Goal: Find specific page/section: Find specific page/section

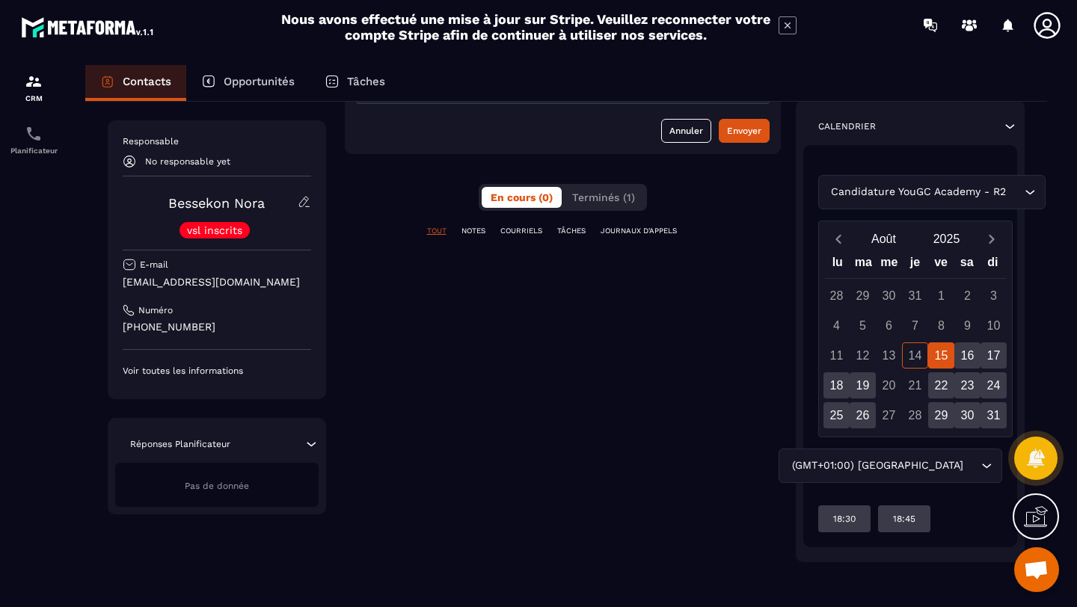
scroll to position [225, 0]
click at [967, 353] on div "16" at bounding box center [967, 354] width 26 height 26
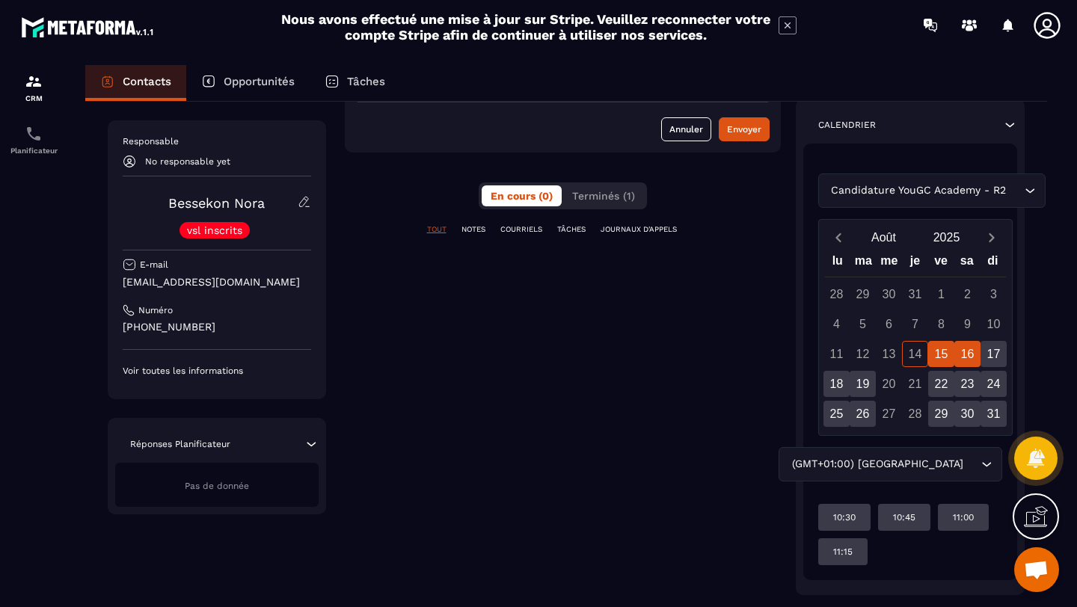
click at [942, 351] on div "15" at bounding box center [941, 354] width 26 height 26
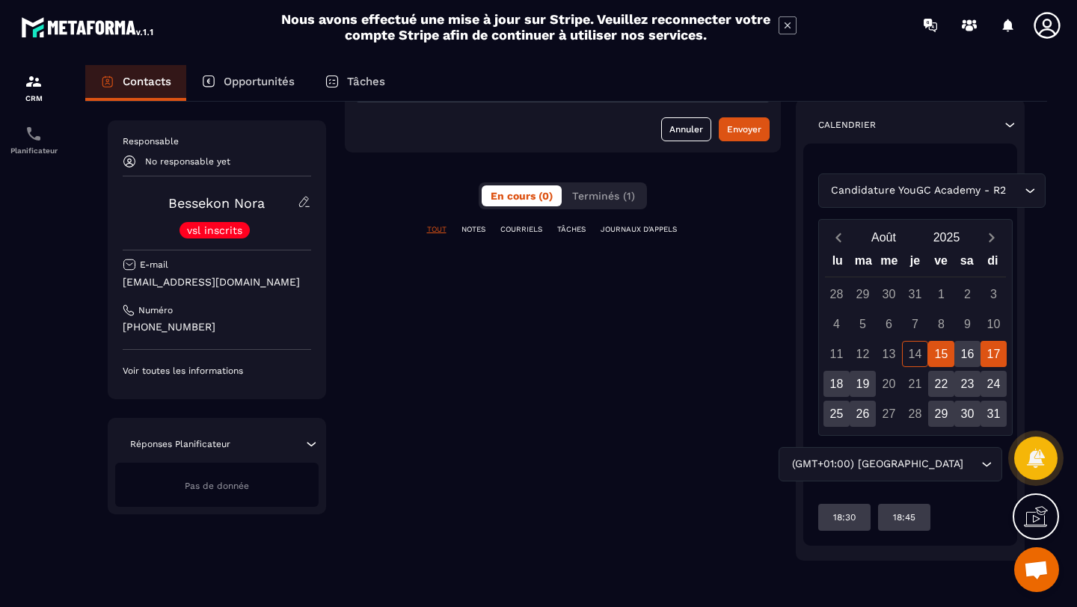
click at [998, 350] on div "17" at bounding box center [993, 354] width 26 height 26
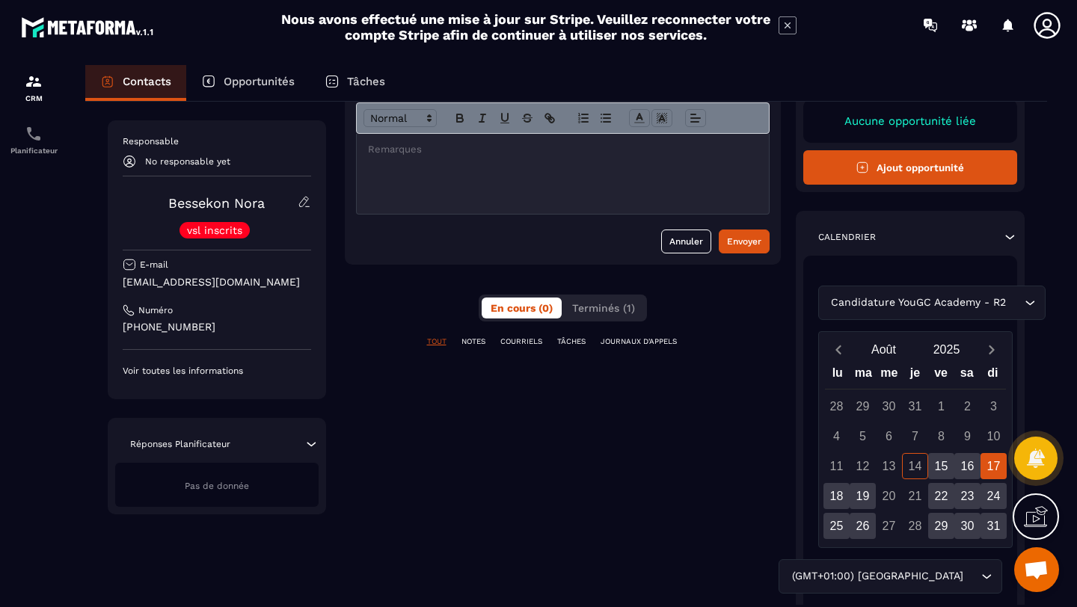
scroll to position [0, 0]
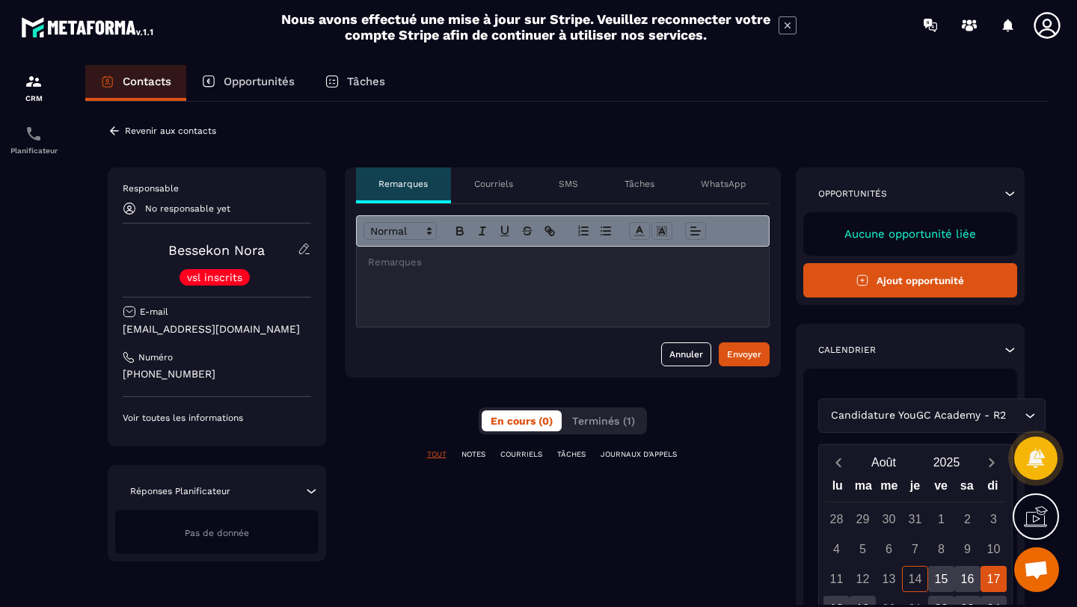
click at [243, 87] on p "Opportunités" at bounding box center [259, 81] width 71 height 13
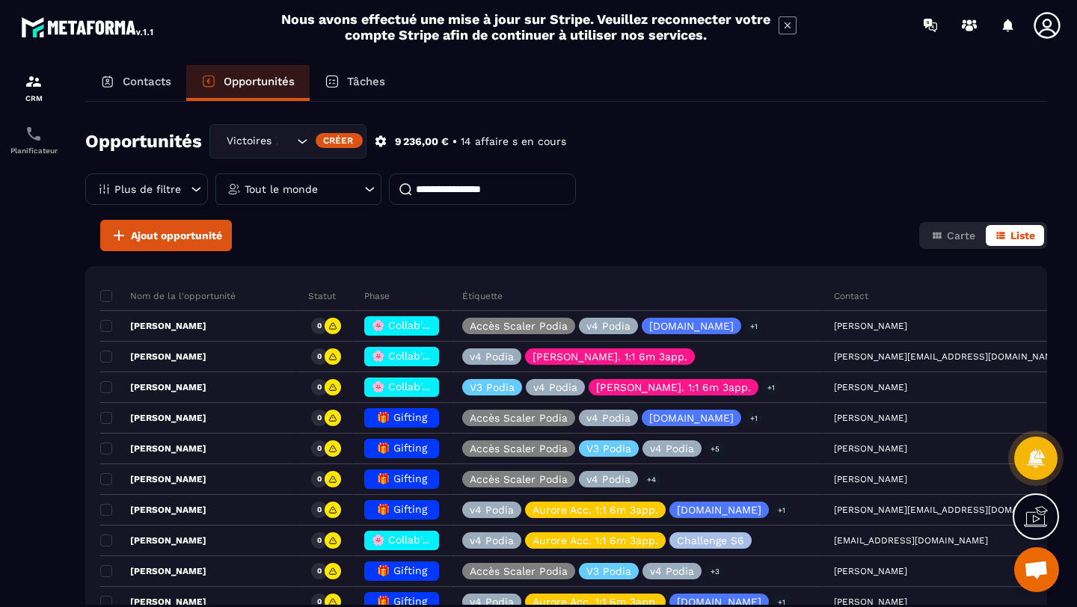
click at [147, 80] on p "Contacts" at bounding box center [147, 81] width 49 height 13
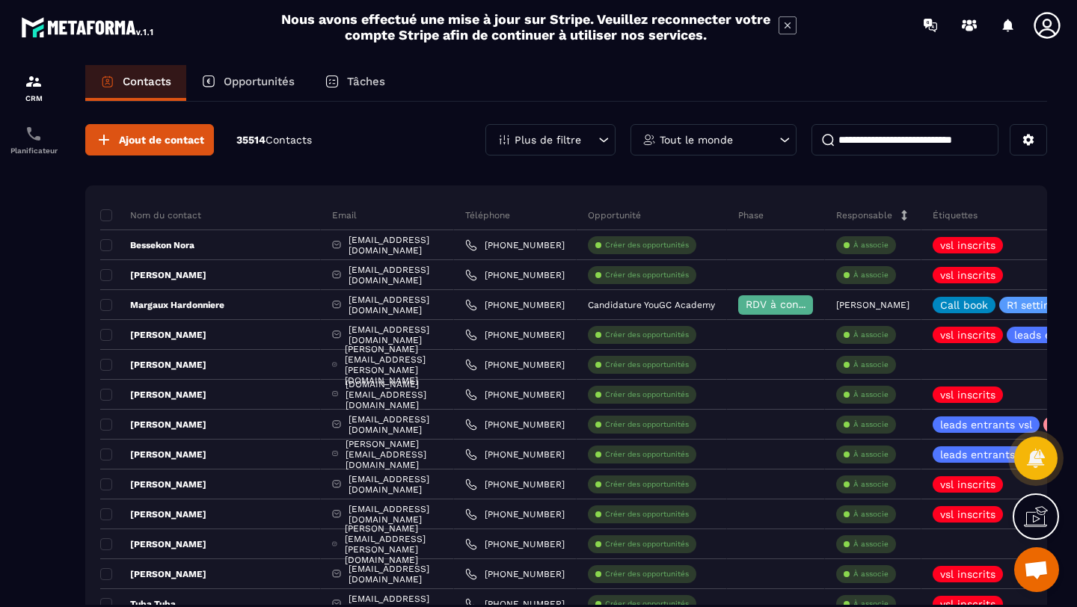
click at [258, 84] on p "Opportunités" at bounding box center [259, 81] width 71 height 13
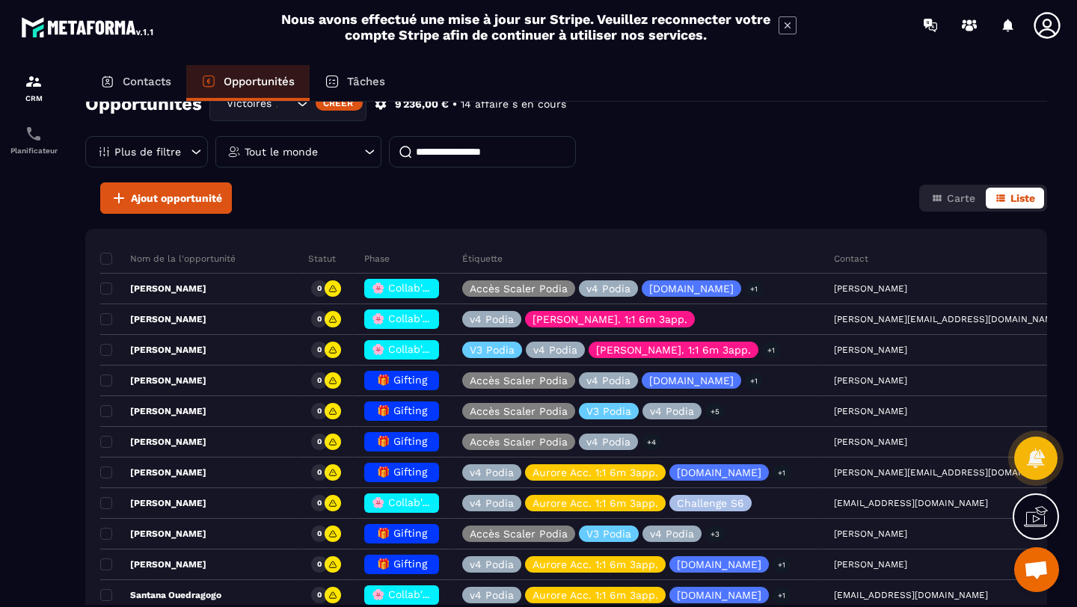
scroll to position [51, 0]
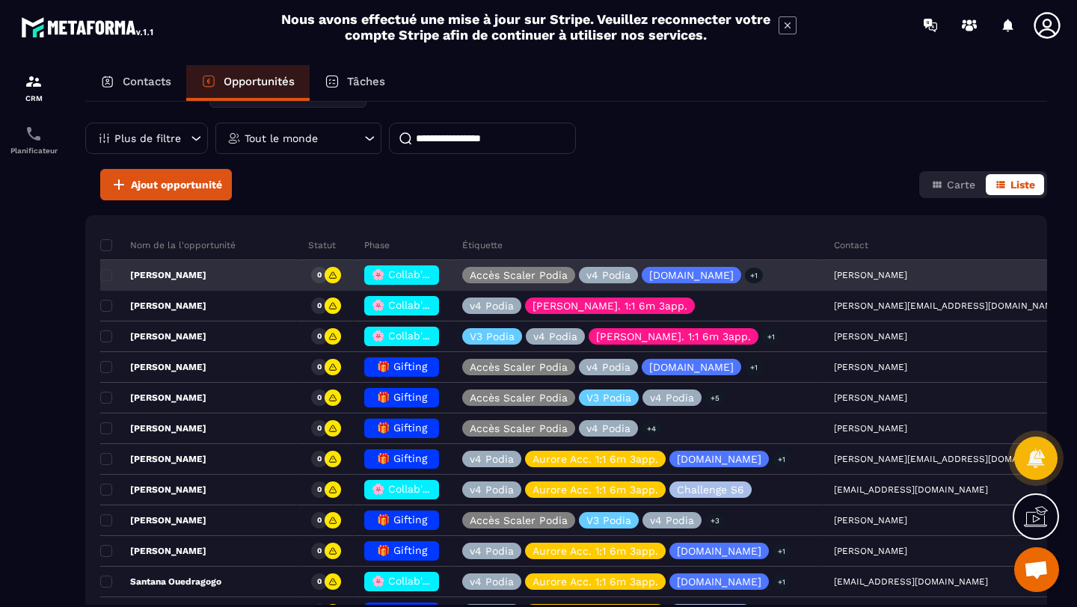
click at [171, 277] on p "[PERSON_NAME]" at bounding box center [153, 275] width 106 height 12
